Goal: Transaction & Acquisition: Book appointment/travel/reservation

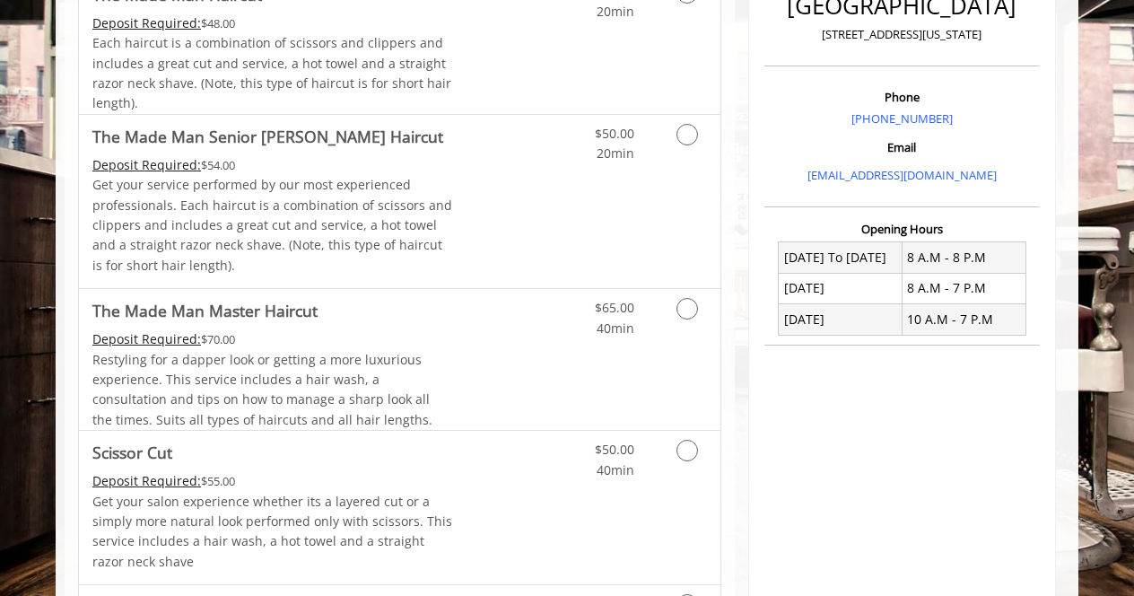
scroll to position [502, 0]
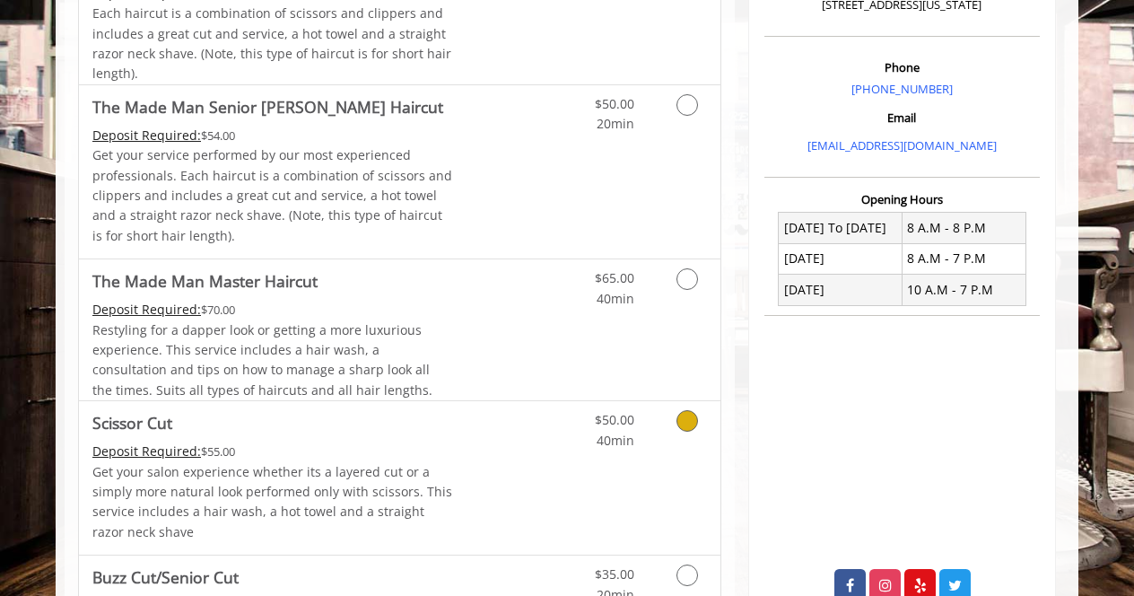
click at [709, 435] on div "Grooming services" at bounding box center [684, 425] width 73 height 49
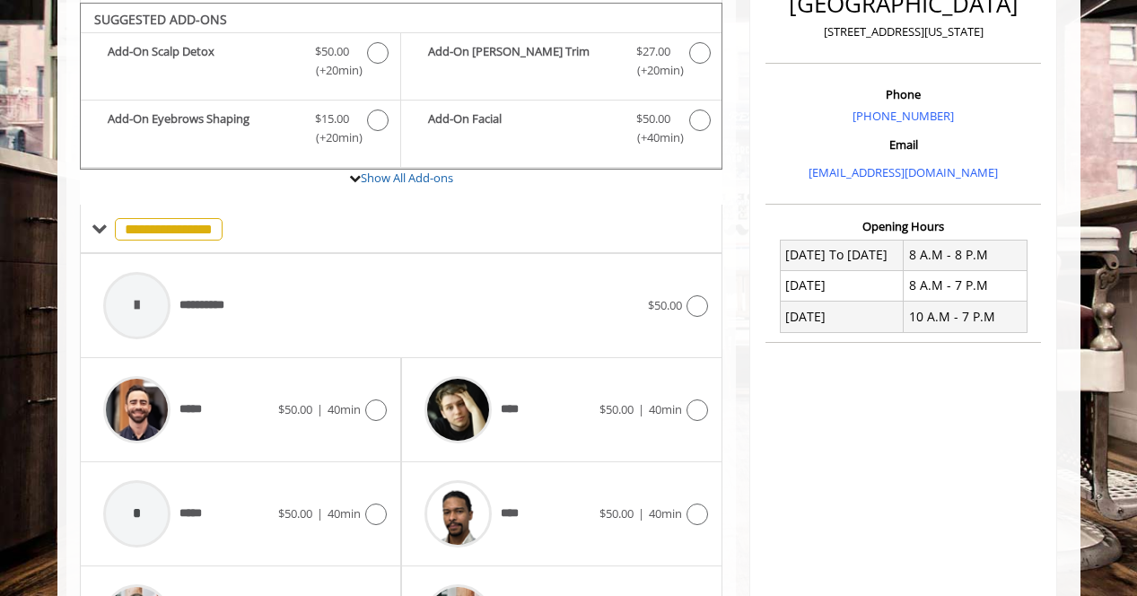
scroll to position [478, 0]
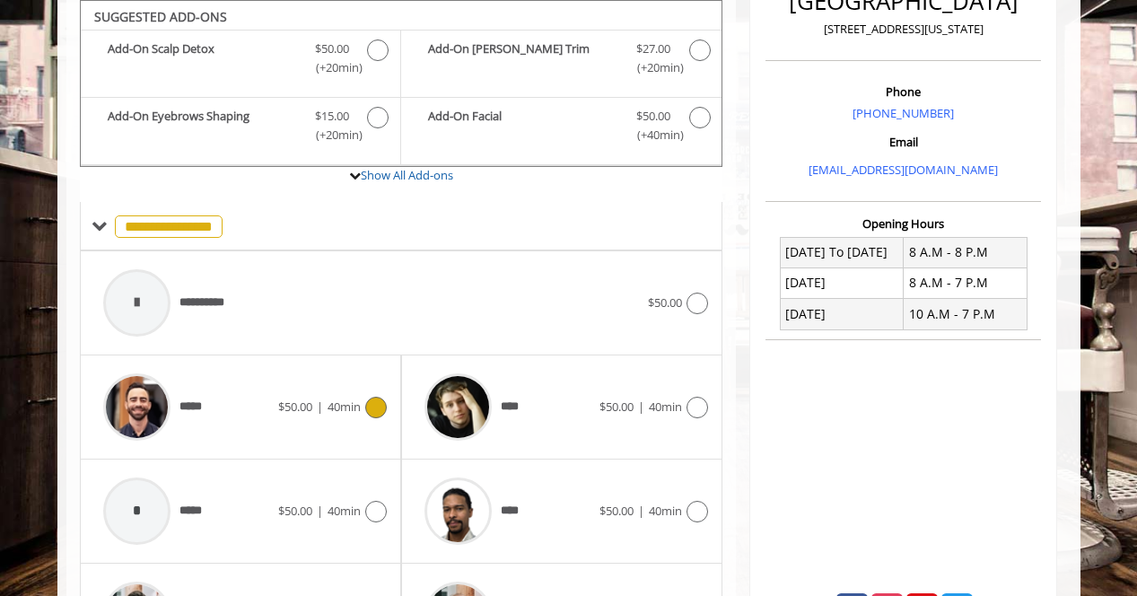
click at [275, 437] on div "***** $50.00 | 40min" at bounding box center [240, 406] width 293 height 85
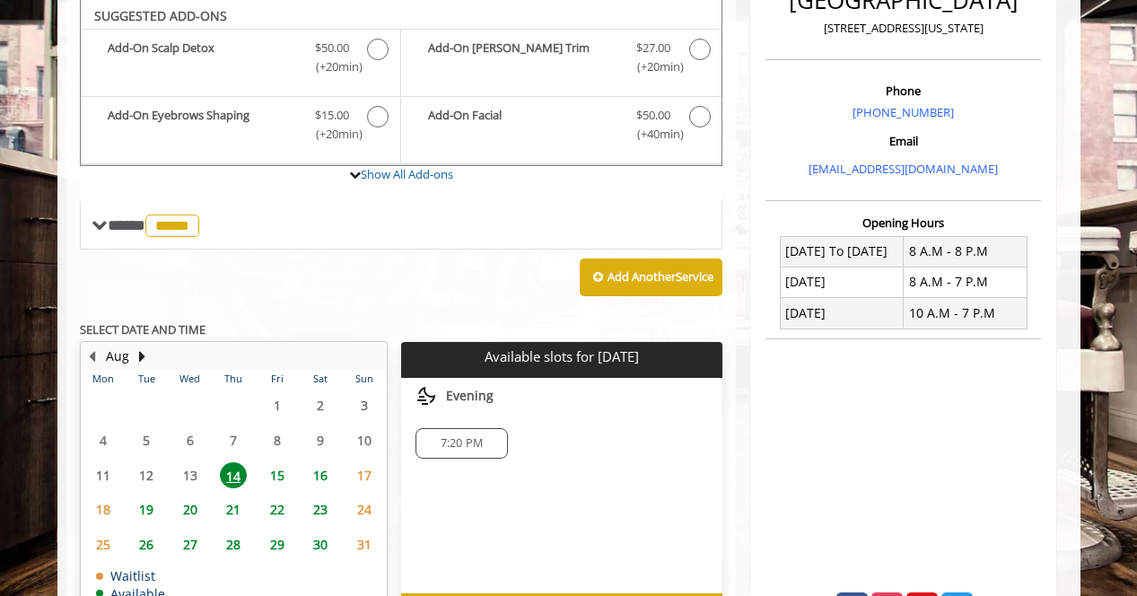
click at [278, 474] on span "15" at bounding box center [277, 475] width 27 height 26
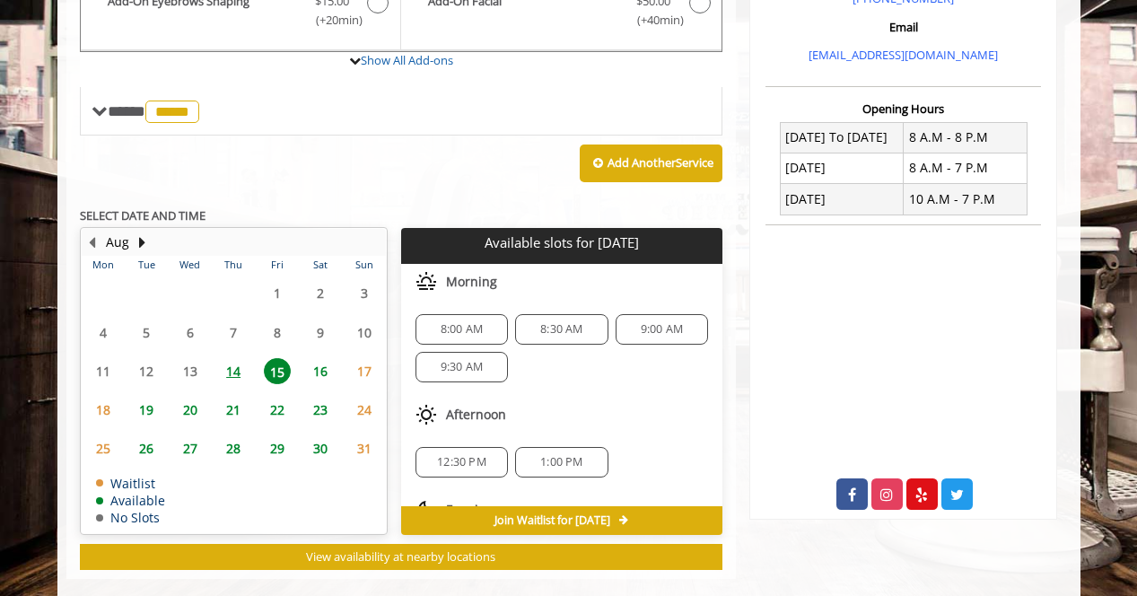
scroll to position [620, 0]
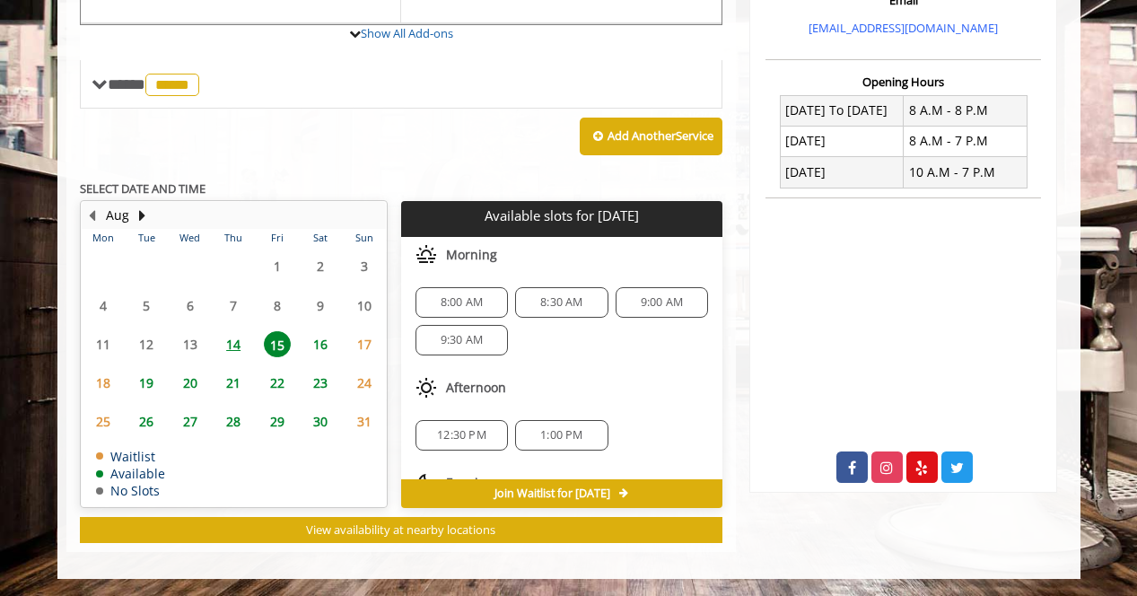
click at [246, 344] on span "14" at bounding box center [233, 344] width 27 height 26
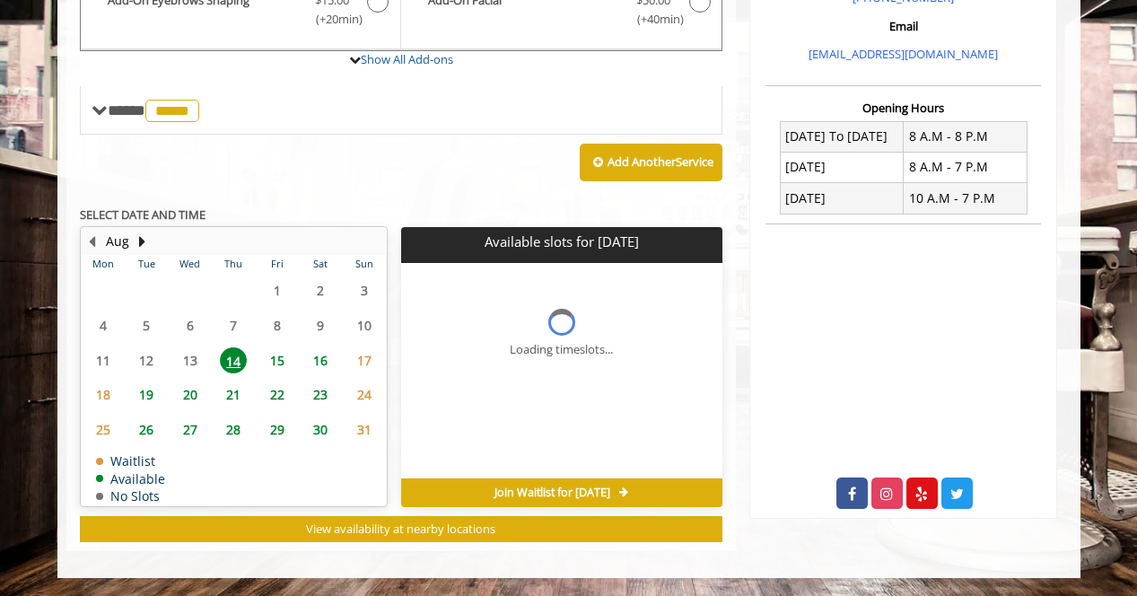
scroll to position [593, 0]
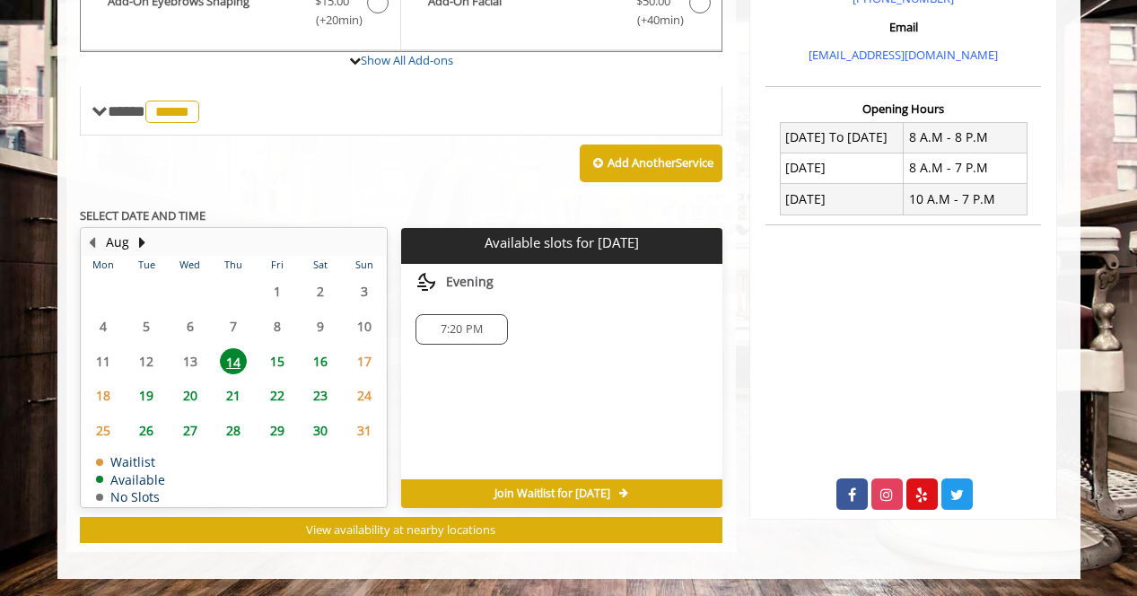
click at [274, 365] on span "15" at bounding box center [277, 361] width 27 height 26
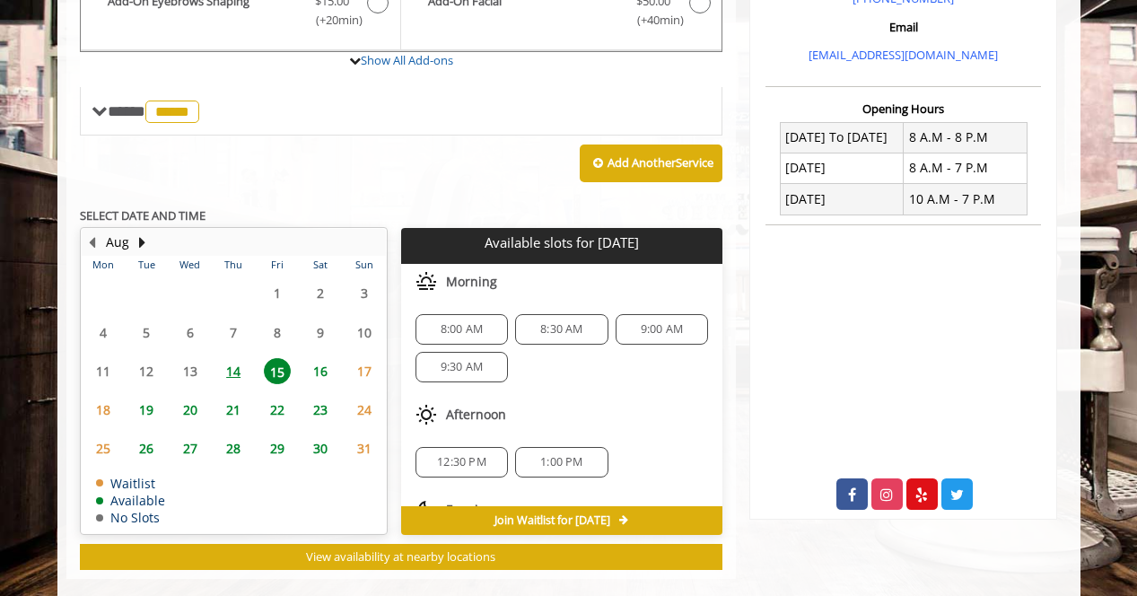
click at [228, 371] on span "14" at bounding box center [233, 371] width 27 height 26
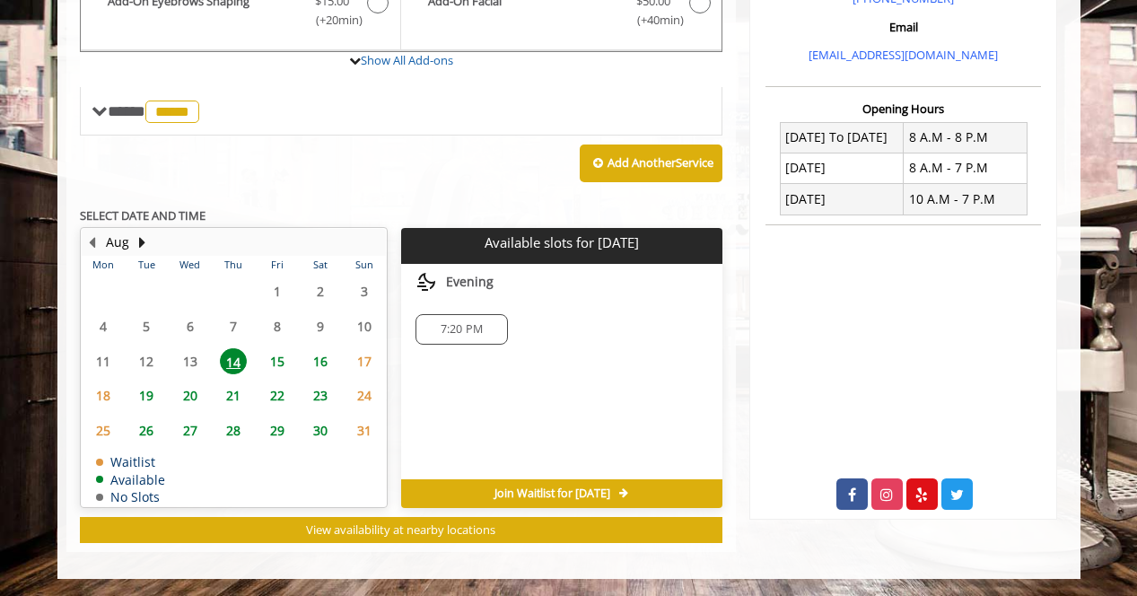
click at [484, 322] on span "7:20 PM" at bounding box center [462, 329] width 76 height 14
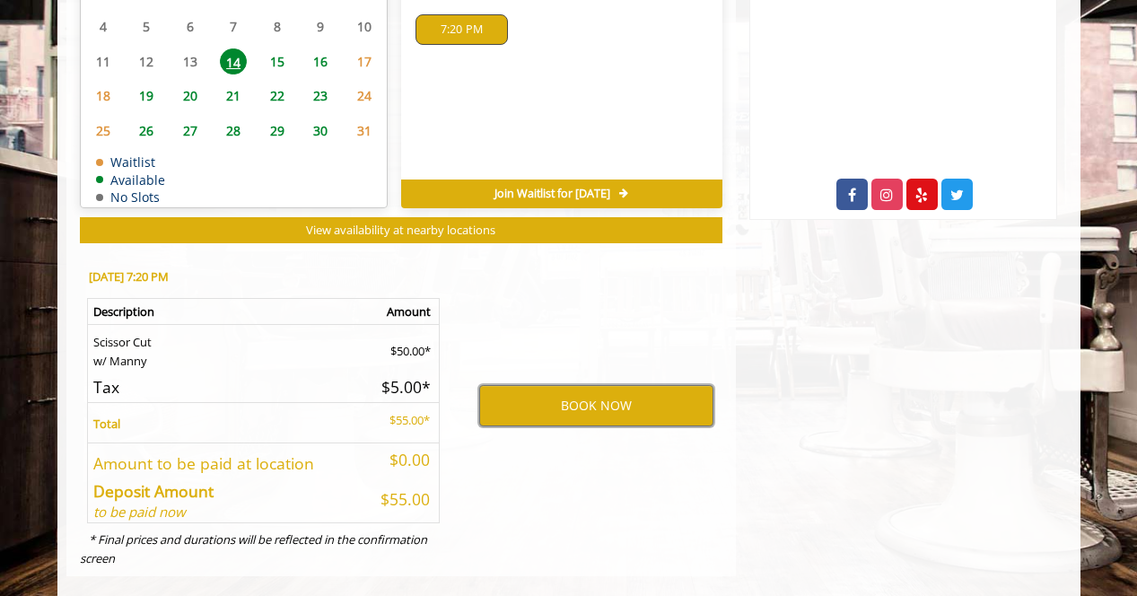
scroll to position [917, 0]
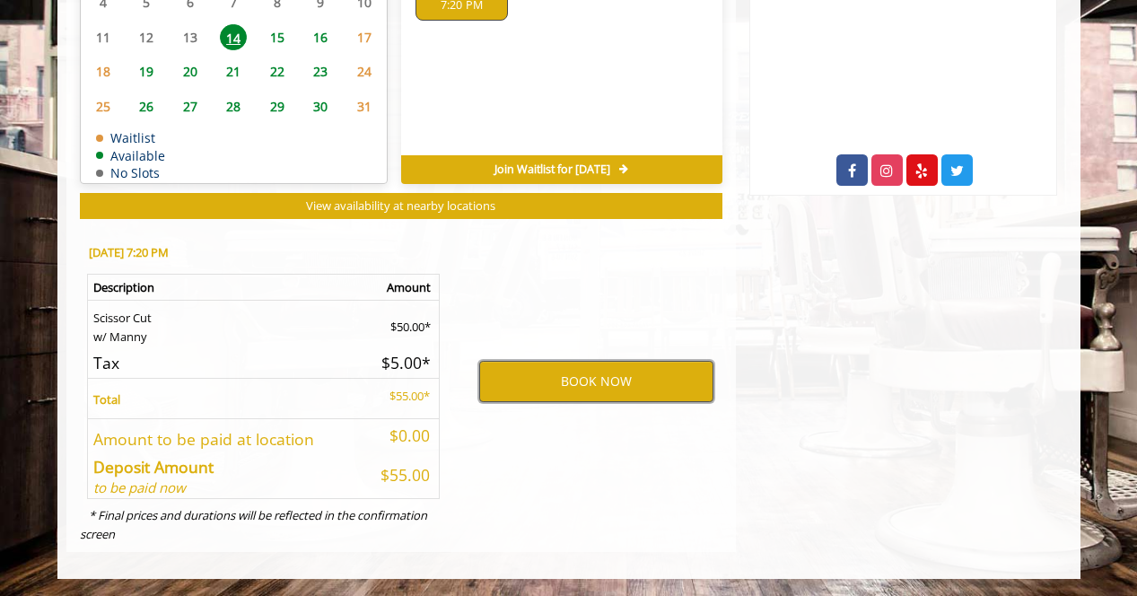
click at [668, 385] on button "BOOK NOW" at bounding box center [596, 381] width 234 height 41
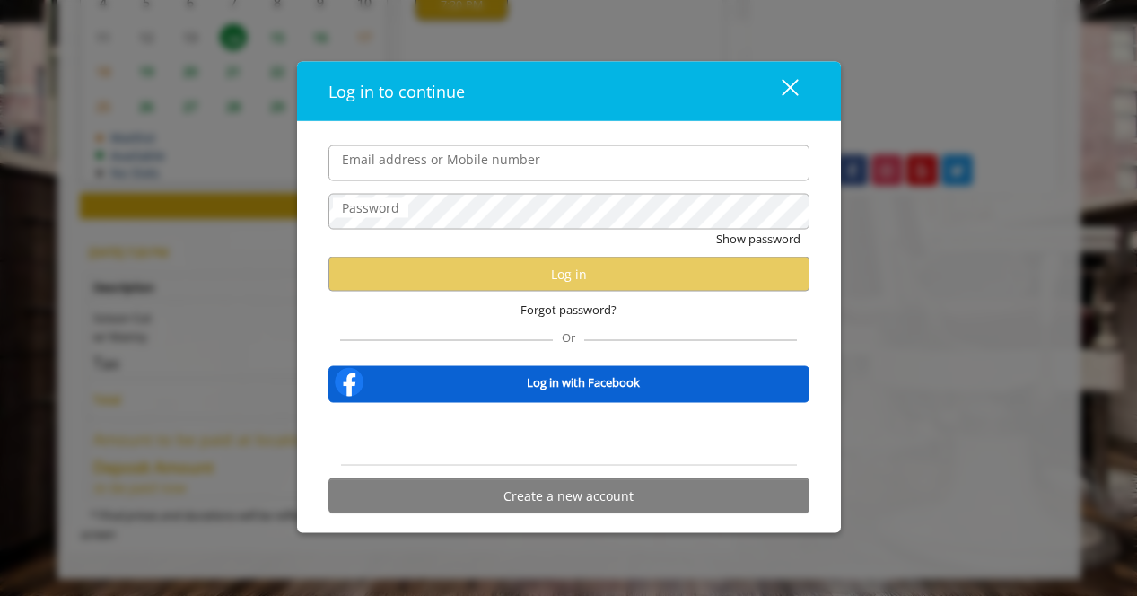
type input "**********"
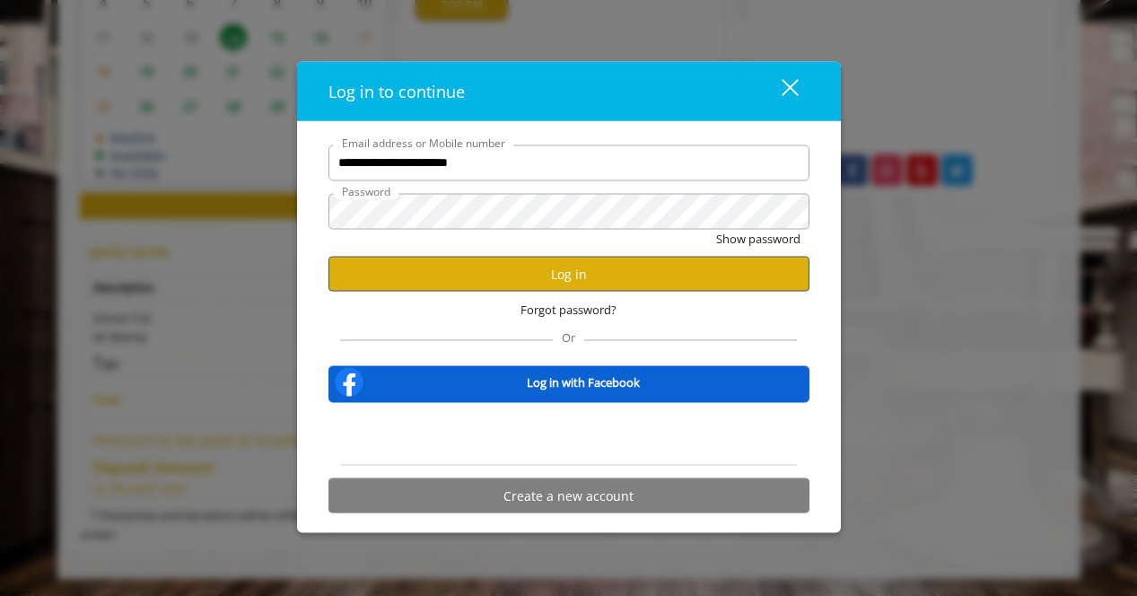
scroll to position [0, 0]
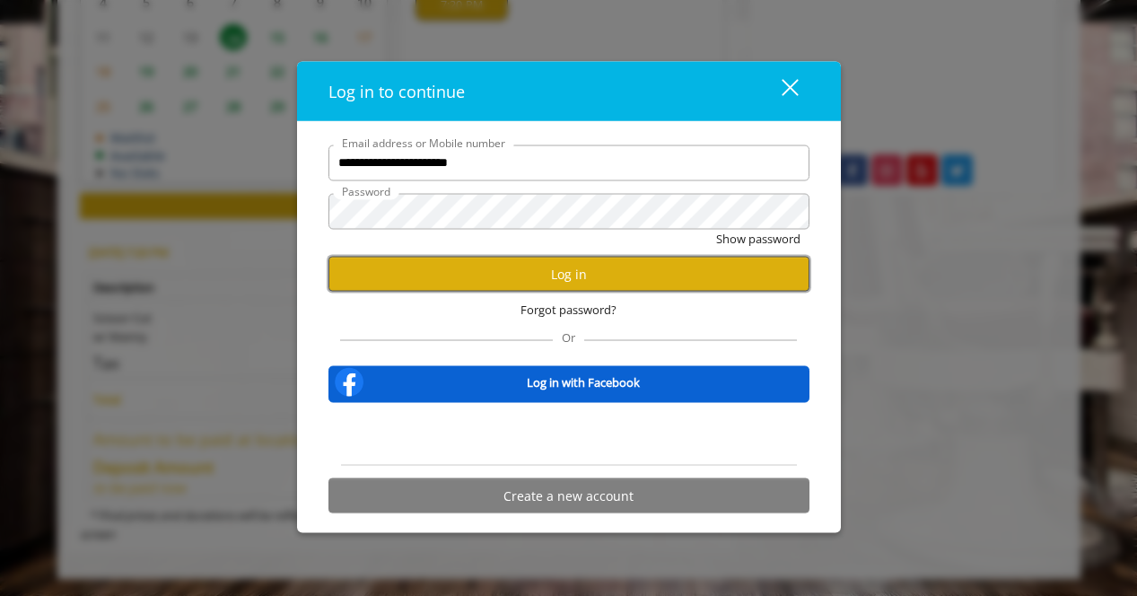
click at [584, 276] on button "Log in" at bounding box center [568, 274] width 481 height 35
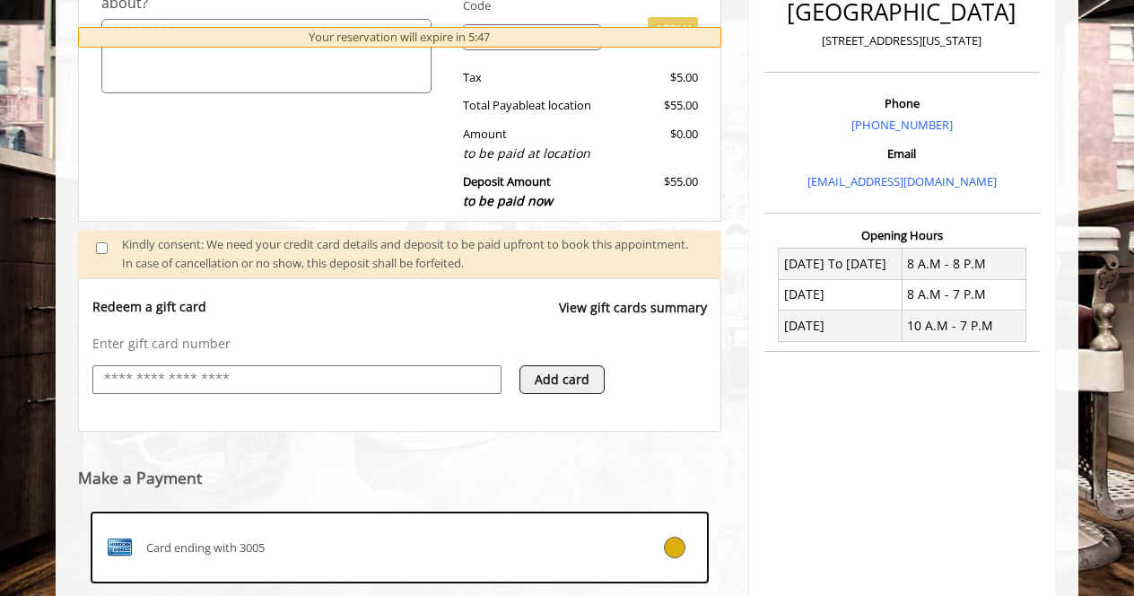
scroll to position [407, 0]
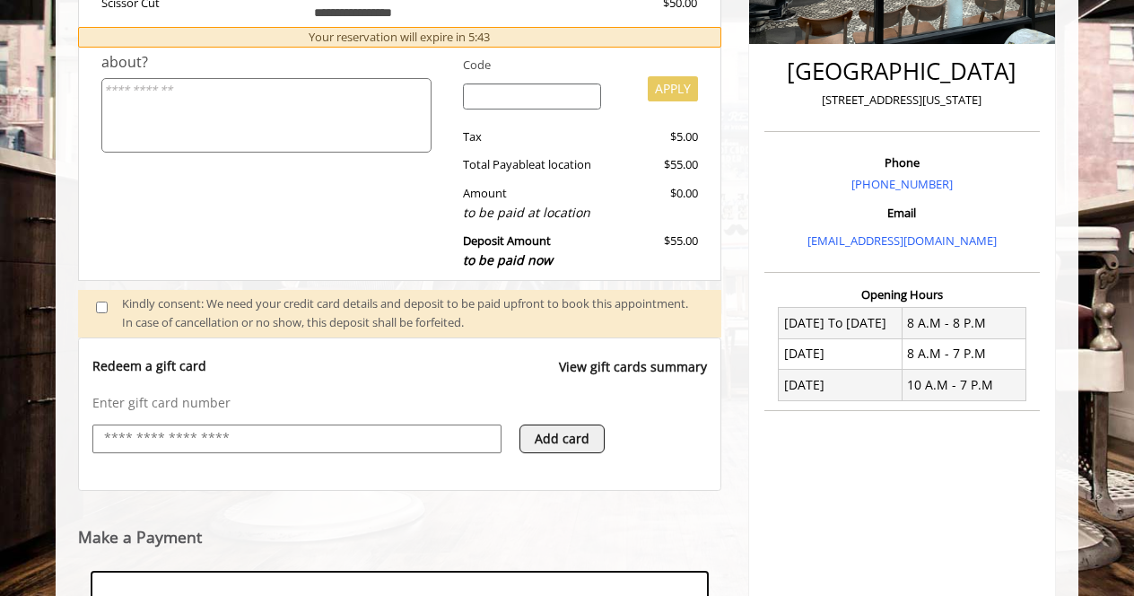
click at [188, 479] on div "Redeem a gift card View gift cards summary Enter gift card number Add card" at bounding box center [399, 413] width 643 height 153
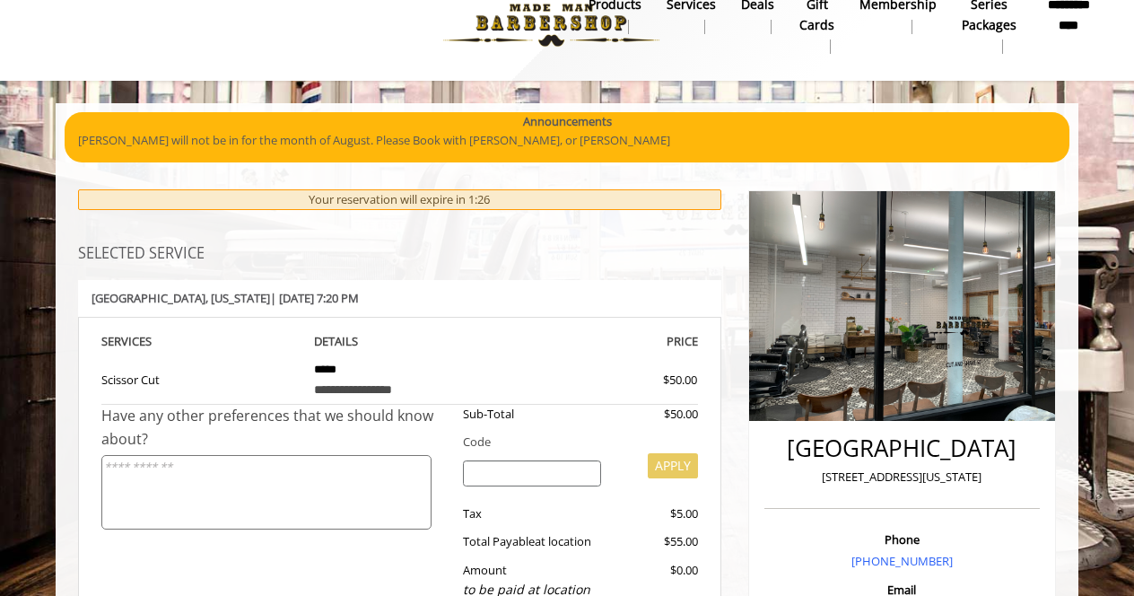
scroll to position [36, 0]
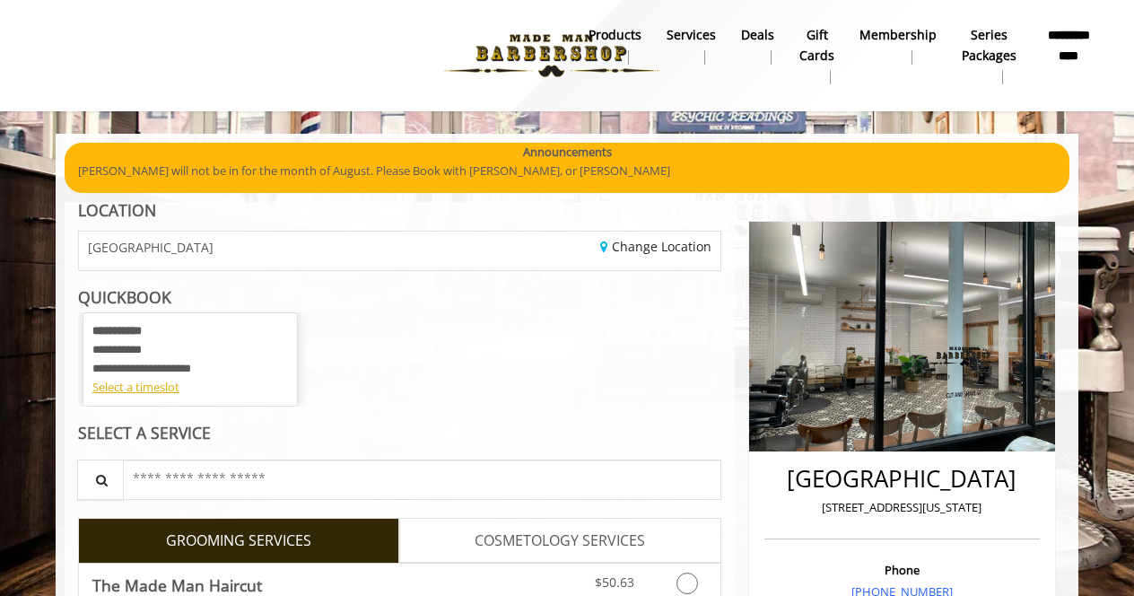
click at [607, 390] on div "**********" at bounding box center [399, 359] width 643 height 94
click at [143, 396] on div "Select a timeslot" at bounding box center [190, 387] width 196 height 19
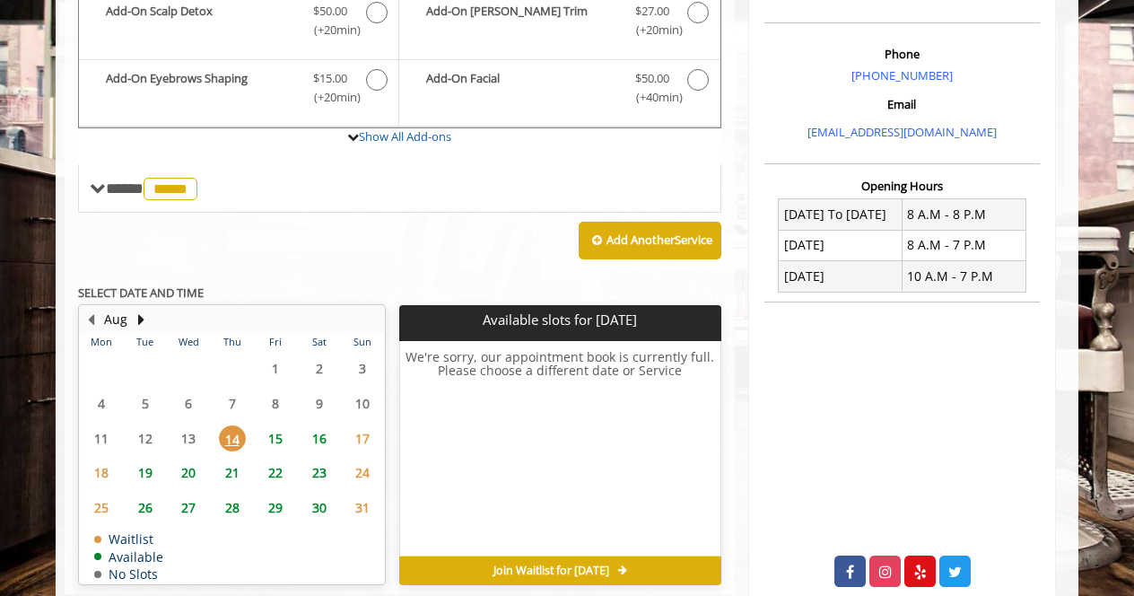
scroll to position [561, 0]
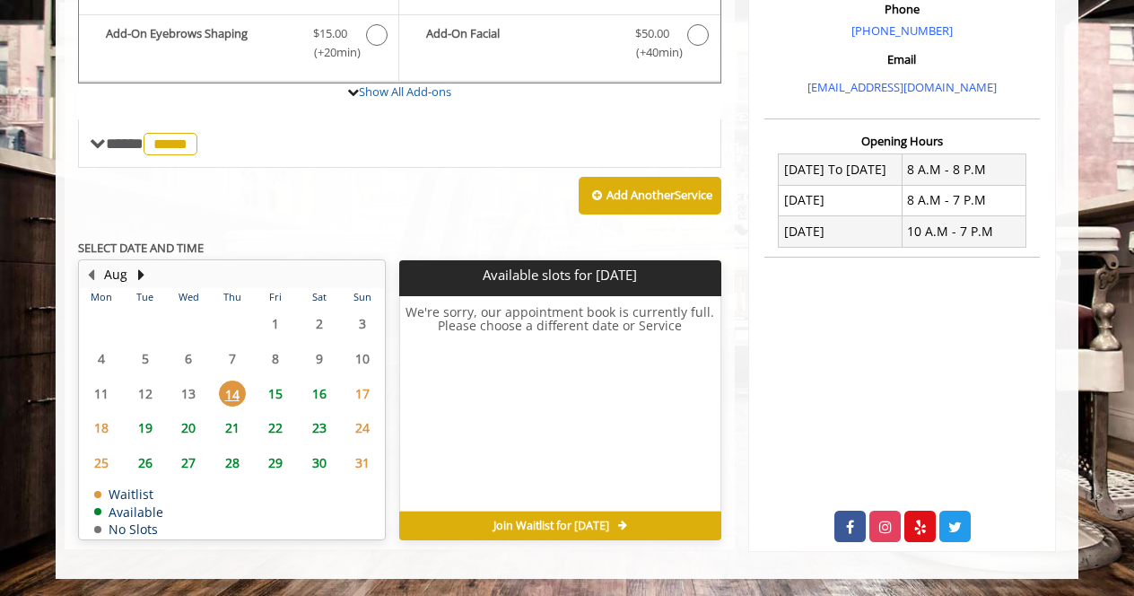
click at [282, 389] on span "15" at bounding box center [275, 393] width 27 height 26
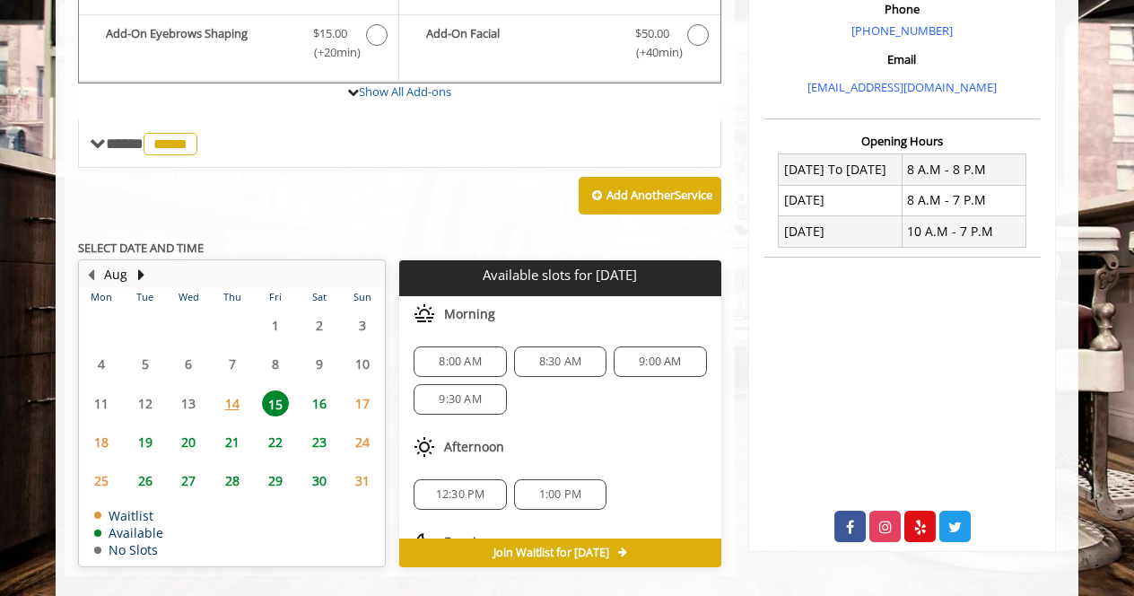
scroll to position [585, 0]
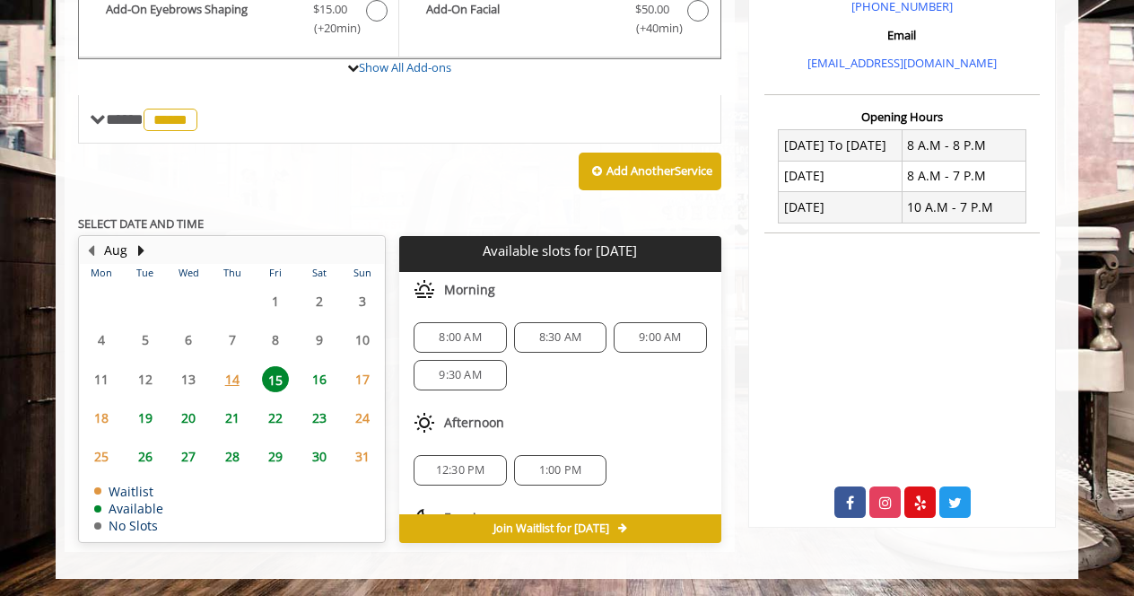
click at [223, 378] on span "14" at bounding box center [232, 379] width 27 height 26
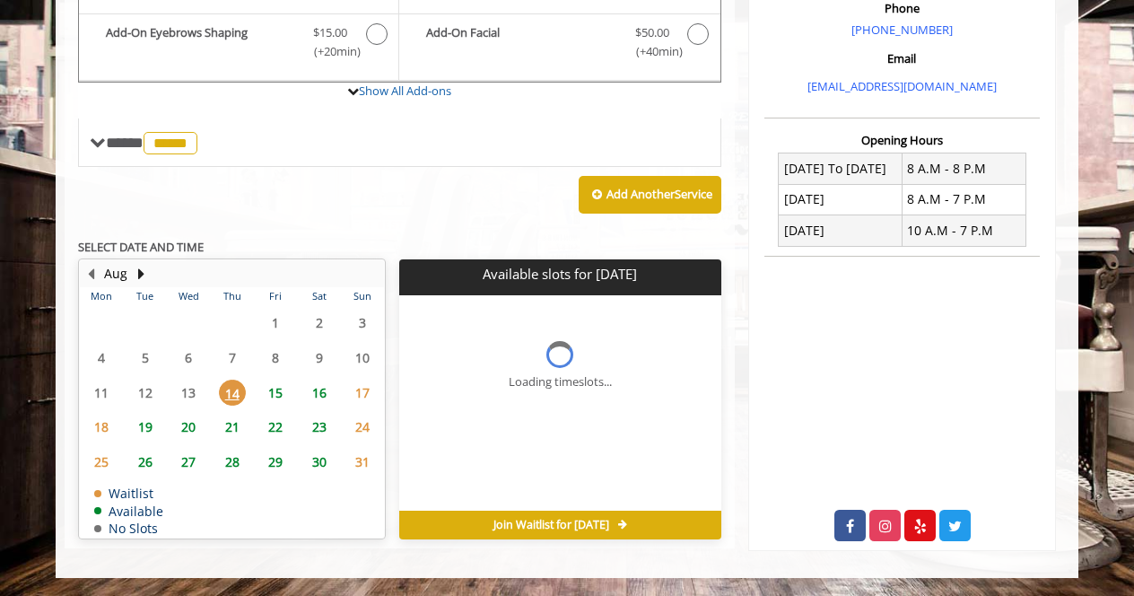
scroll to position [561, 0]
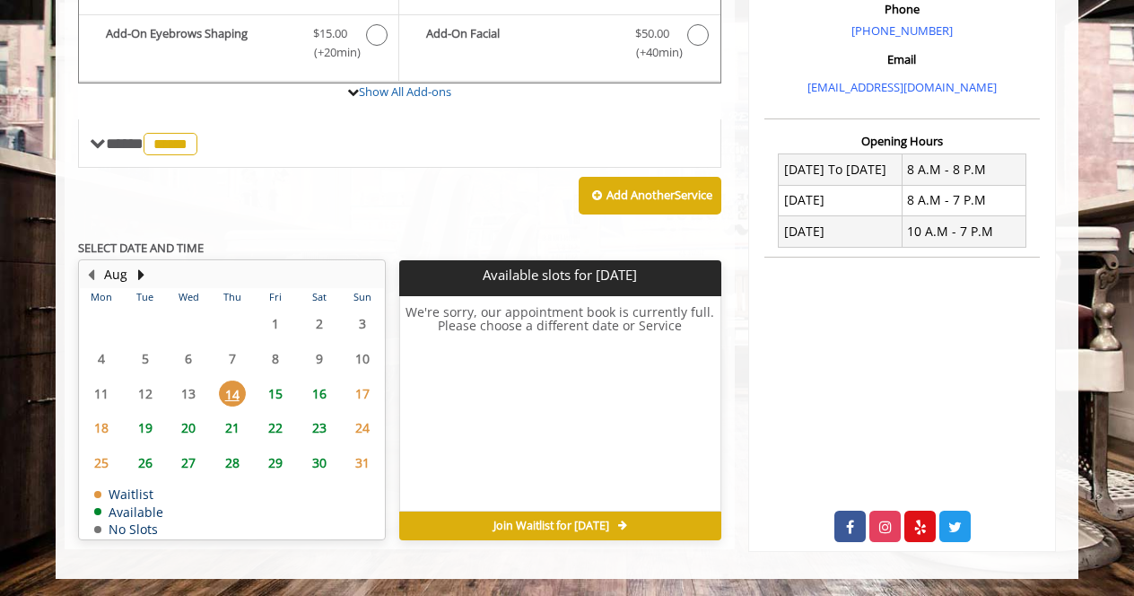
click at [278, 389] on span "15" at bounding box center [275, 393] width 27 height 26
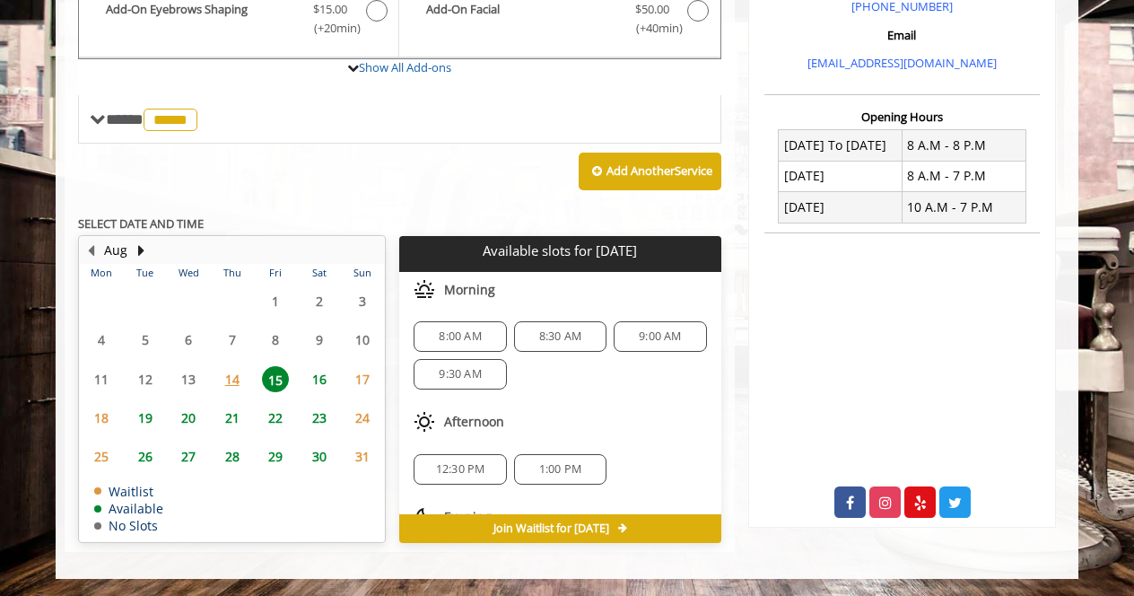
scroll to position [0, 0]
click at [472, 475] on span "12:30 PM" at bounding box center [460, 470] width 49 height 14
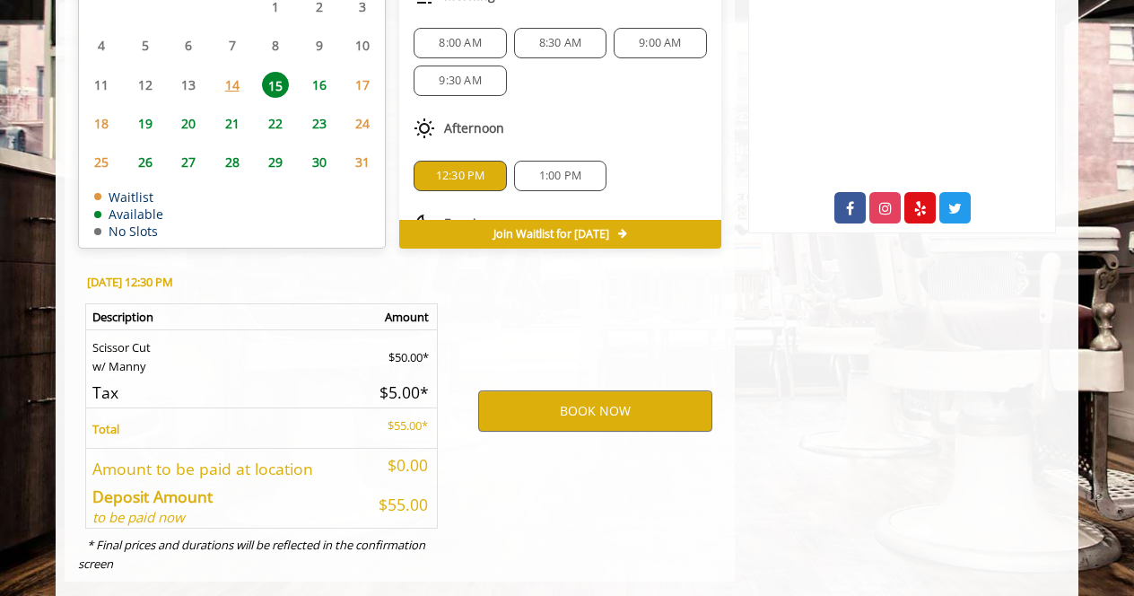
scroll to position [909, 0]
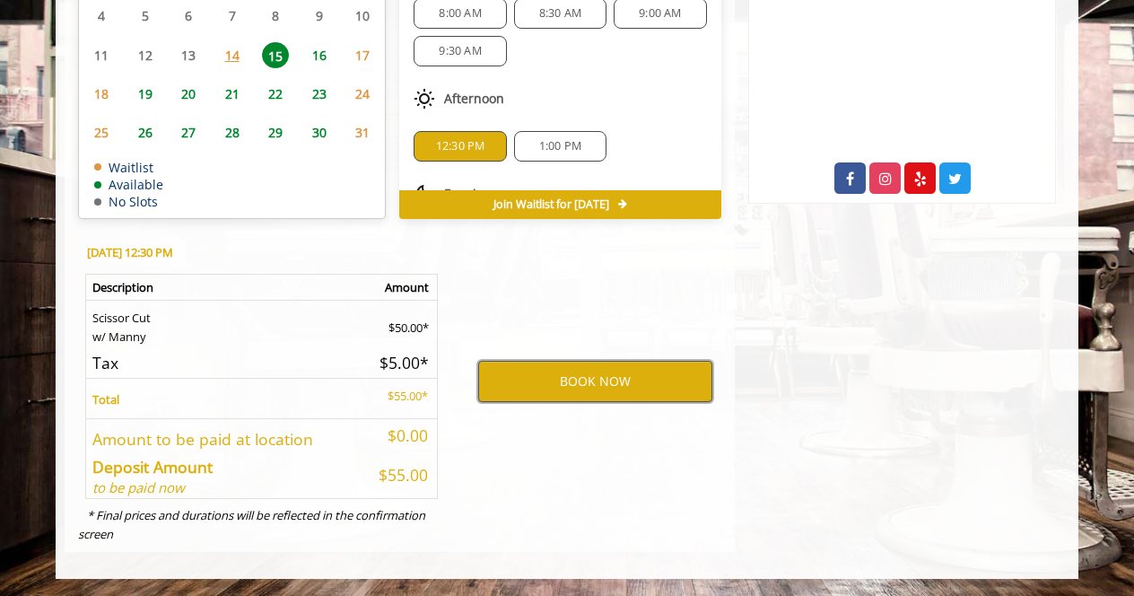
click at [646, 382] on button "BOOK NOW" at bounding box center [595, 381] width 234 height 41
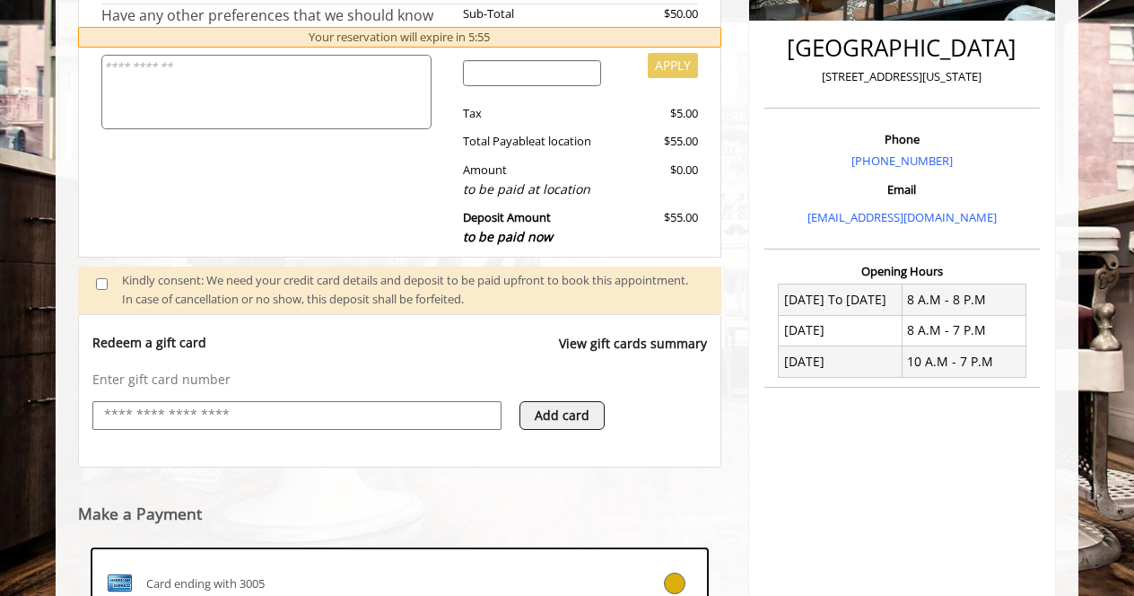
scroll to position [407, 0]
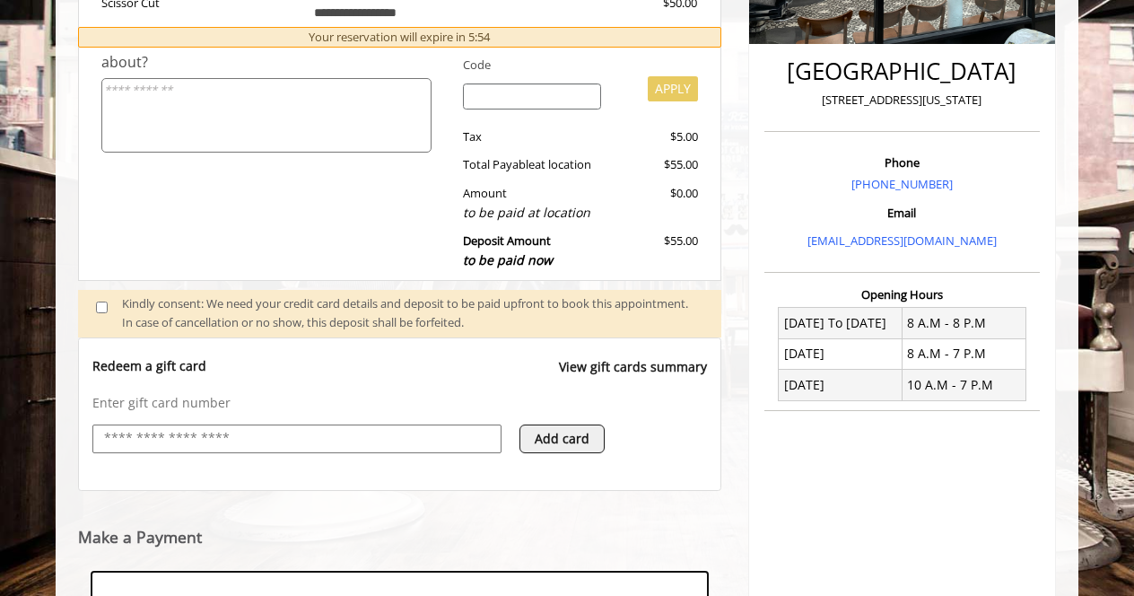
click at [242, 480] on div "Redeem a gift card View gift cards summary Enter gift card number Add card" at bounding box center [399, 413] width 643 height 153
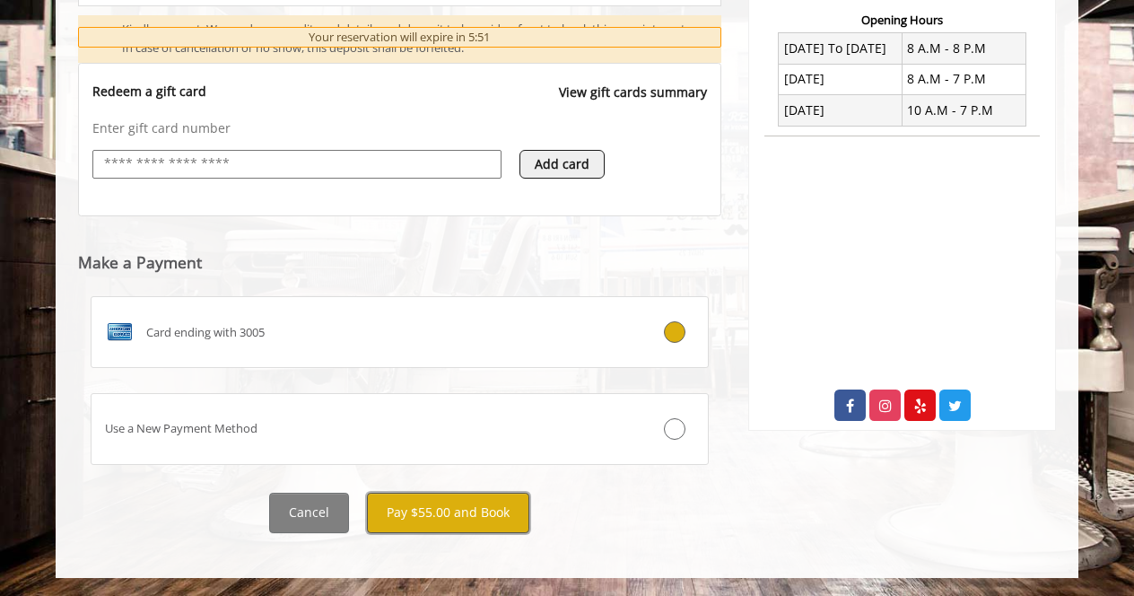
click at [460, 520] on button "Pay $55.00 and Book" at bounding box center [448, 513] width 162 height 40
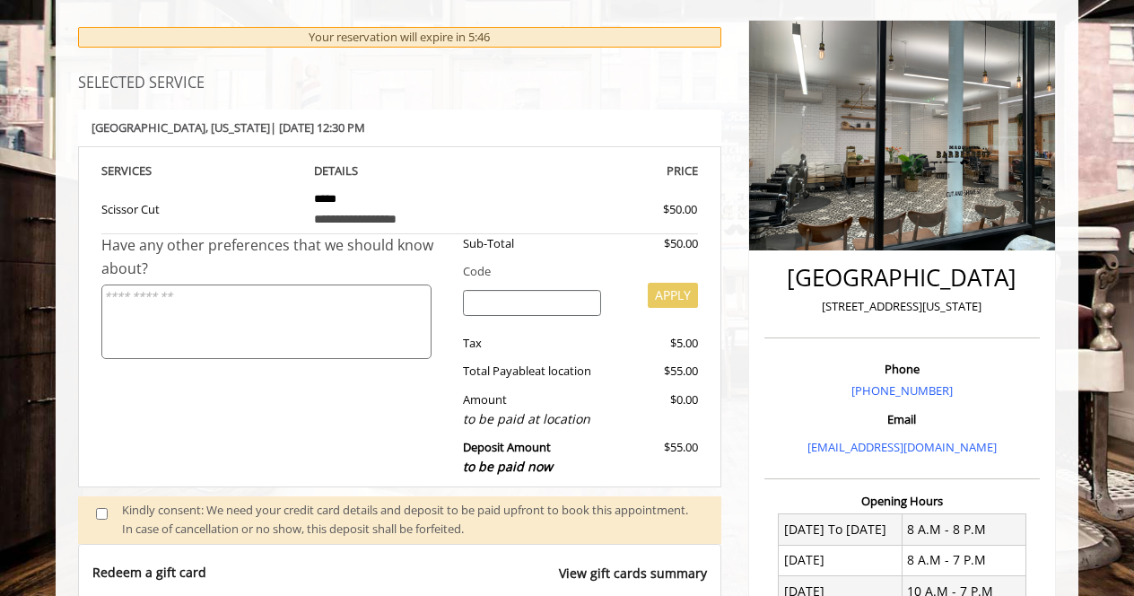
scroll to position [179, 0]
